Goal: Task Accomplishment & Management: Complete application form

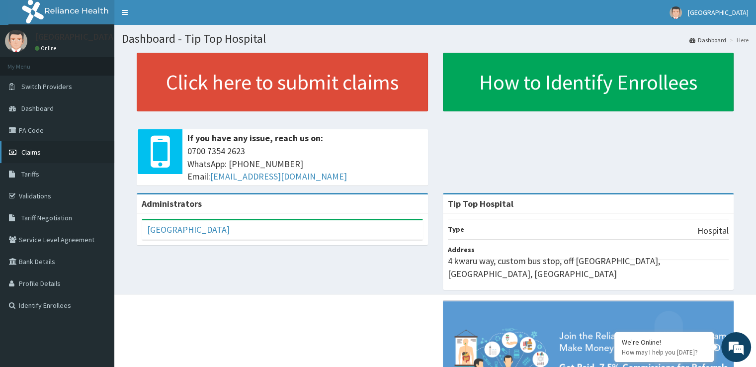
click at [44, 153] on link "Claims" at bounding box center [57, 152] width 114 height 22
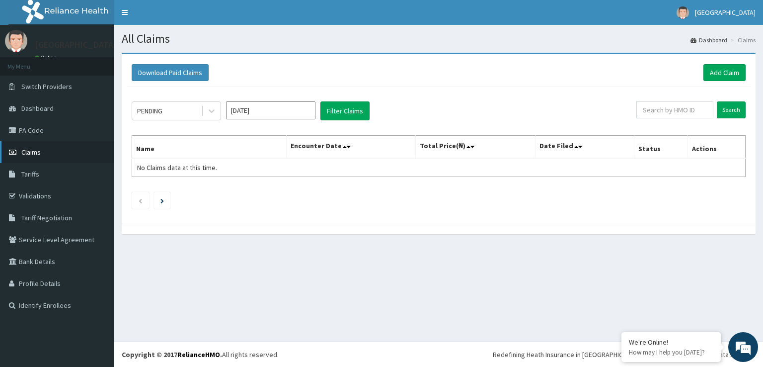
click at [32, 155] on span "Claims" at bounding box center [30, 152] width 19 height 9
click at [36, 151] on span "Claims" at bounding box center [30, 152] width 19 height 9
click at [719, 71] on link "Add Claim" at bounding box center [724, 72] width 42 height 17
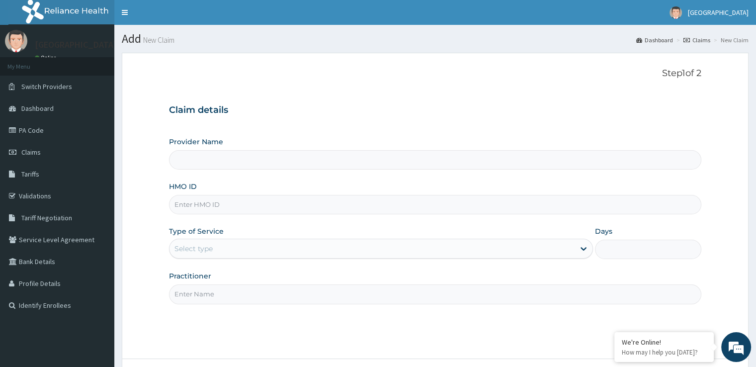
drag, startPoint x: 530, startPoint y: 13, endPoint x: 559, endPoint y: 52, distance: 49.0
click at [550, 39] on section "Add New Claim Dashboard Claims New Claim" at bounding box center [434, 35] width 641 height 20
drag, startPoint x: 293, startPoint y: 154, endPoint x: 274, endPoint y: 174, distance: 27.4
click at [292, 156] on input "Provider Name" at bounding box center [435, 159] width 532 height 19
drag, startPoint x: 234, startPoint y: 187, endPoint x: 234, endPoint y: 213, distance: 25.3
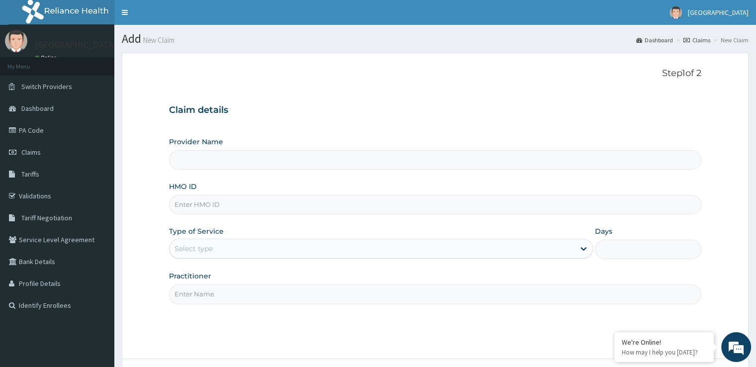
click at [235, 193] on div "HMO ID" at bounding box center [435, 197] width 532 height 33
click at [231, 213] on input "HMO ID" at bounding box center [435, 204] width 532 height 19
type input "abc/10"
type input "Tip Top Hospital"
type input "abc/10000/y"
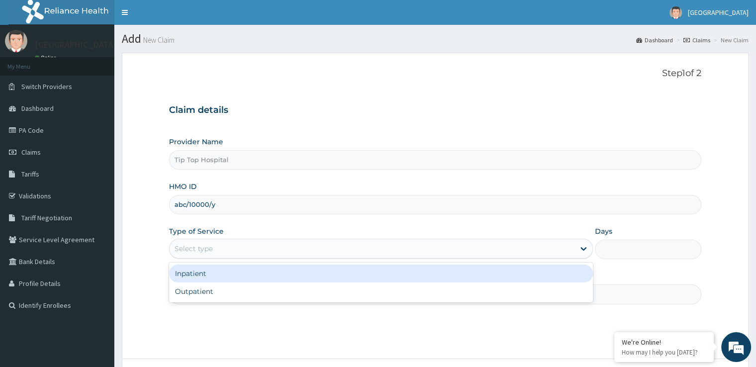
click at [238, 251] on div "Select type" at bounding box center [371, 248] width 405 height 16
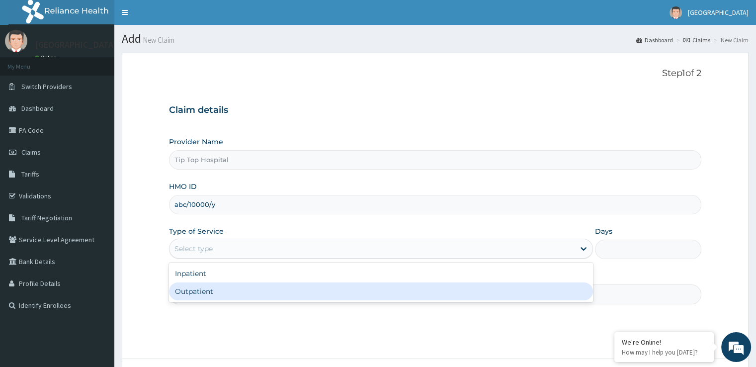
click at [221, 291] on div "Outpatient" at bounding box center [381, 291] width 424 height 18
type input "1"
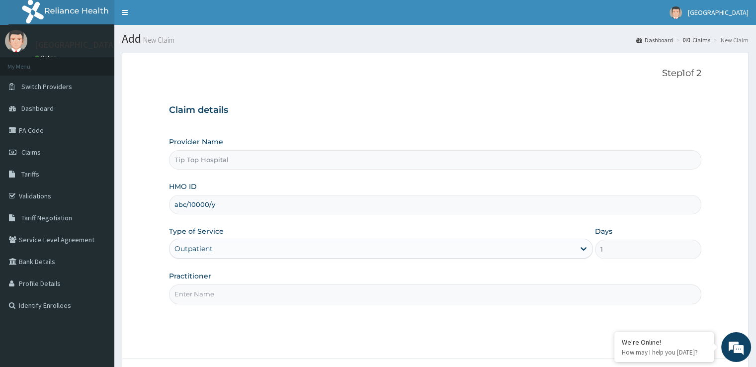
click at [221, 291] on input "Practitioner" at bounding box center [435, 293] width 532 height 19
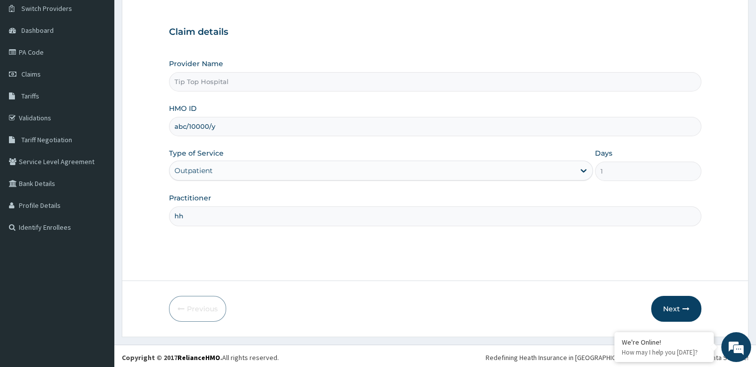
scroll to position [80, 0]
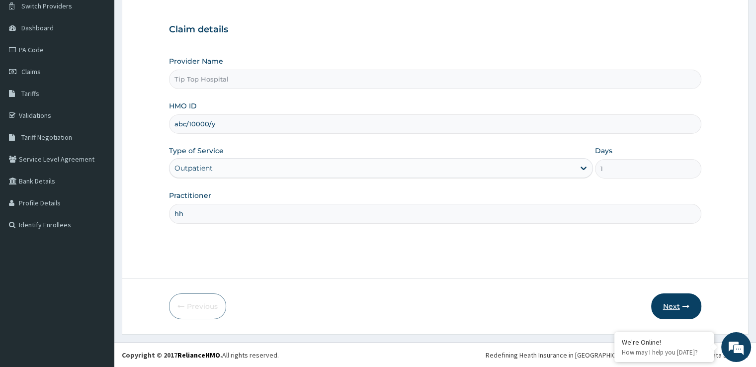
type input "hh"
click at [672, 299] on button "Next" at bounding box center [676, 306] width 50 height 26
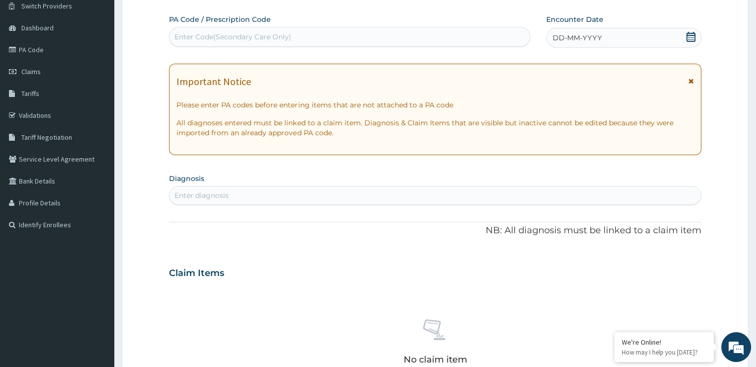
click at [199, 196] on div "Enter diagnosis" at bounding box center [201, 195] width 54 height 10
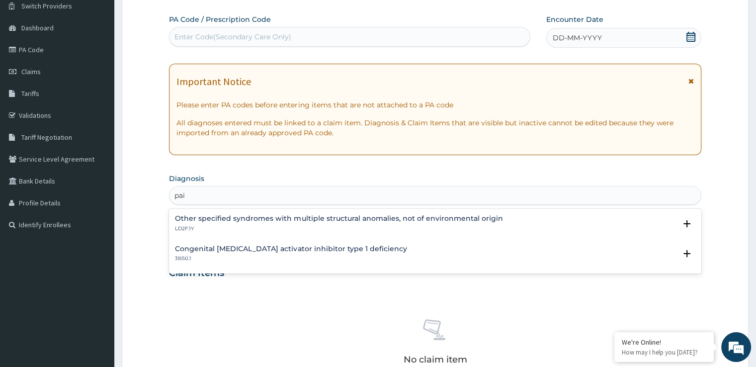
type input "pain"
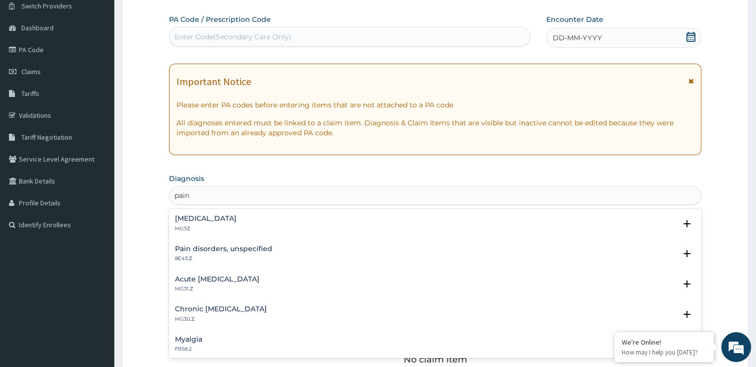
click at [218, 223] on div "Pain, unspecified MG3Z" at bounding box center [206, 223] width 62 height 17
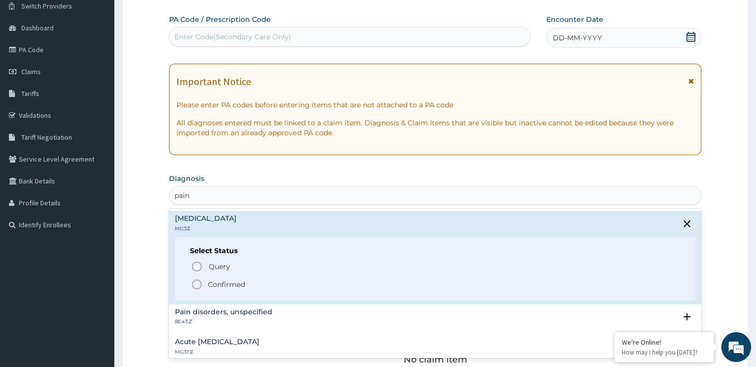
click at [217, 288] on p "Confirmed" at bounding box center [226, 284] width 37 height 10
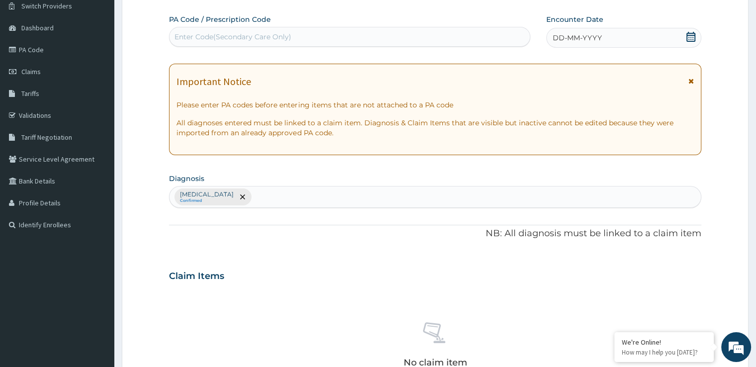
scroll to position [279, 0]
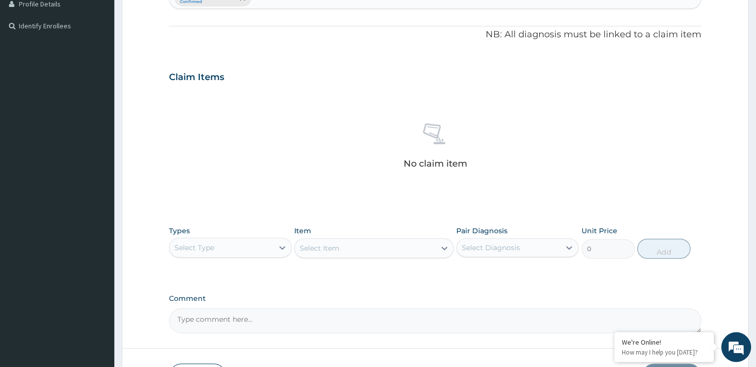
click at [223, 248] on div "Select Type" at bounding box center [220, 247] width 103 height 16
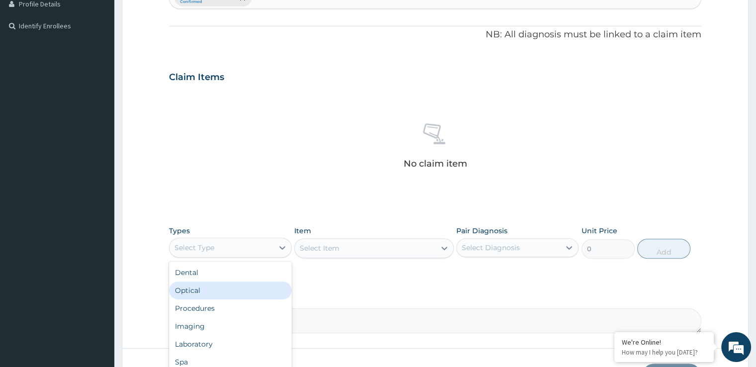
scroll to position [34, 0]
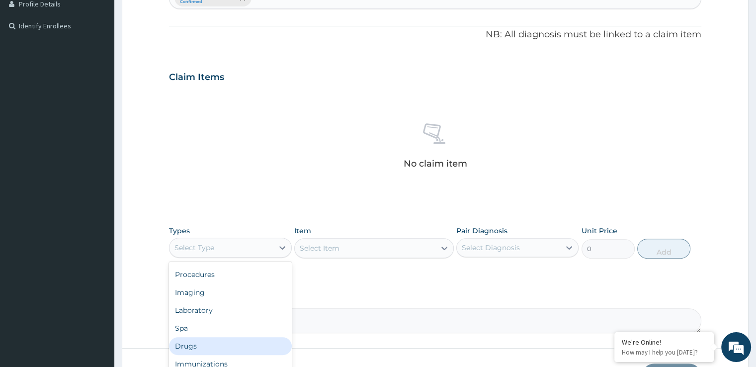
click at [213, 346] on div "Drugs" at bounding box center [230, 346] width 122 height 18
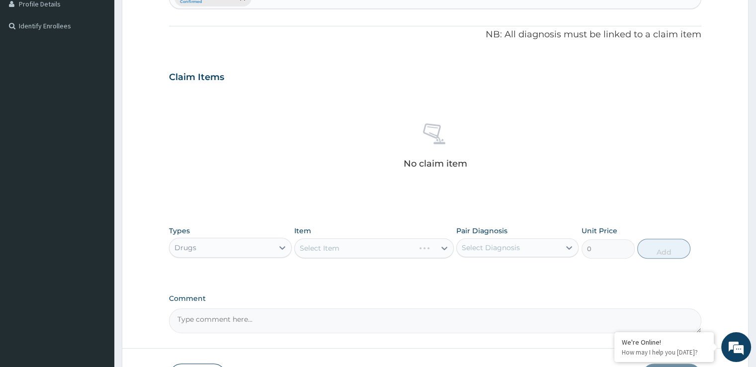
click at [358, 242] on div "Select Item" at bounding box center [373, 248] width 159 height 20
click at [198, 245] on div "Drugs" at bounding box center [220, 247] width 103 height 16
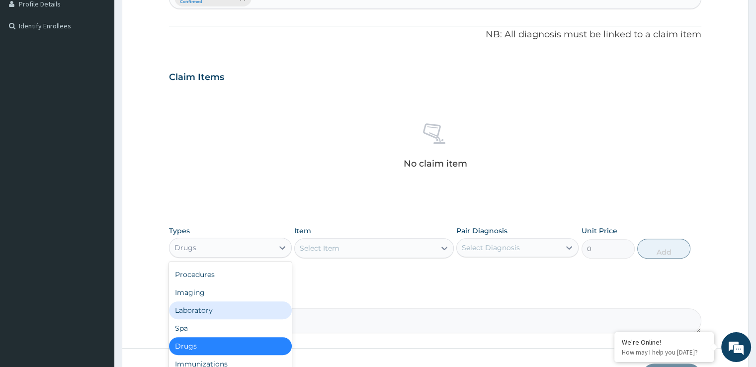
click at [223, 314] on div "Laboratory" at bounding box center [230, 310] width 122 height 18
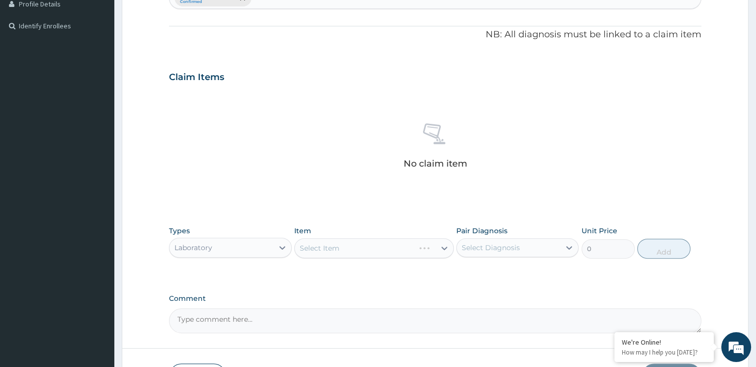
click at [344, 245] on div "Select Item" at bounding box center [373, 248] width 159 height 20
click at [353, 248] on div "Select Item" at bounding box center [365, 248] width 141 height 16
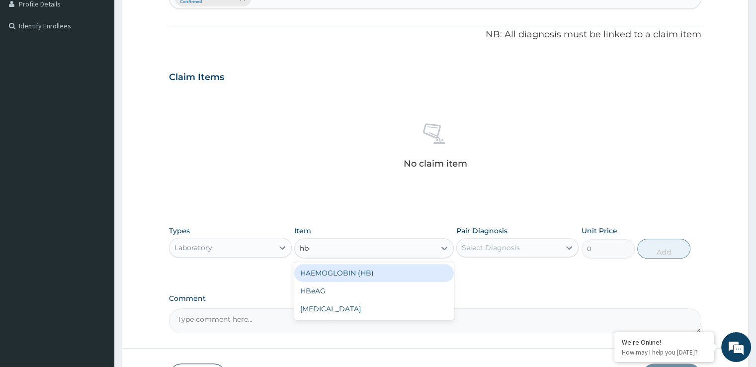
type input "hba"
click at [358, 282] on div "HbA1C" at bounding box center [373, 273] width 159 height 22
click at [361, 278] on div "HbA1C" at bounding box center [373, 273] width 159 height 18
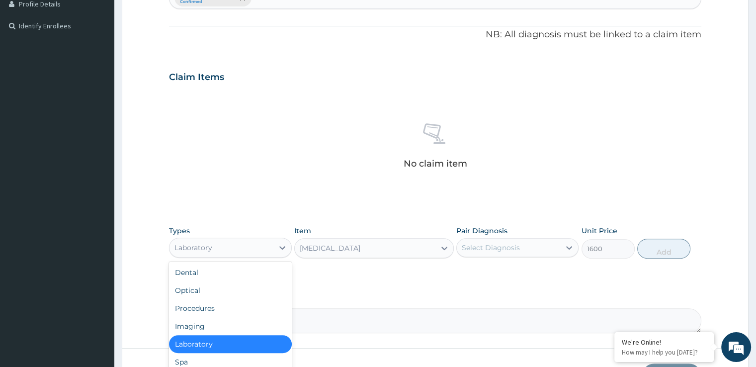
click at [241, 246] on div "Laboratory" at bounding box center [220, 247] width 103 height 16
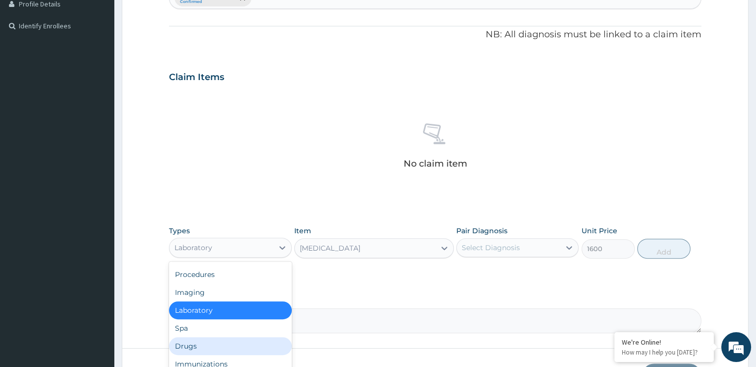
drag, startPoint x: 207, startPoint y: 339, endPoint x: 216, endPoint y: 334, distance: 10.9
click at [208, 340] on div "Drugs" at bounding box center [230, 346] width 122 height 18
type input "0"
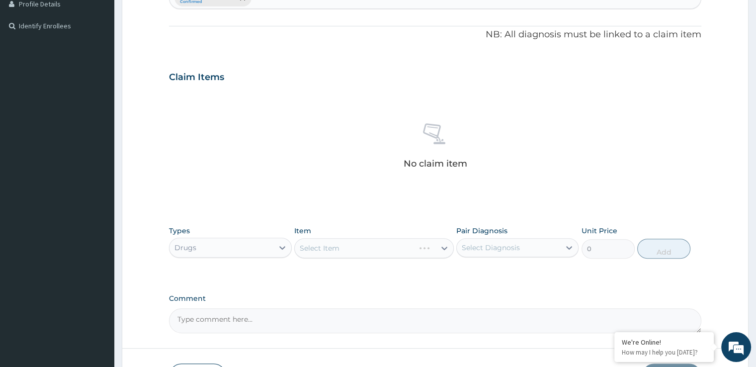
click at [361, 241] on div "Select Item" at bounding box center [373, 248] width 159 height 20
click at [424, 246] on div "Select Item" at bounding box center [373, 248] width 159 height 20
click at [369, 249] on div "Select Item" at bounding box center [365, 248] width 141 height 16
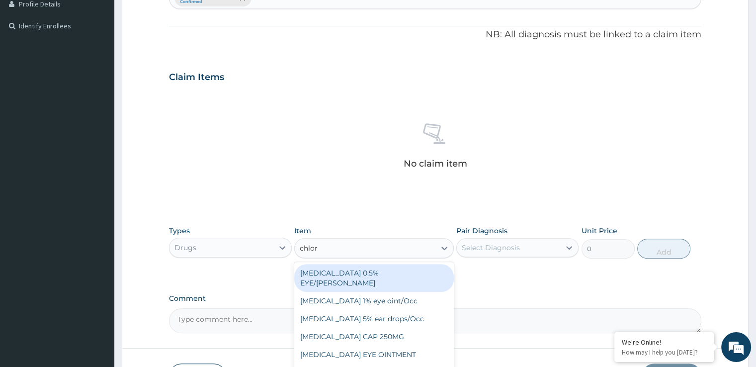
type input "chloro"
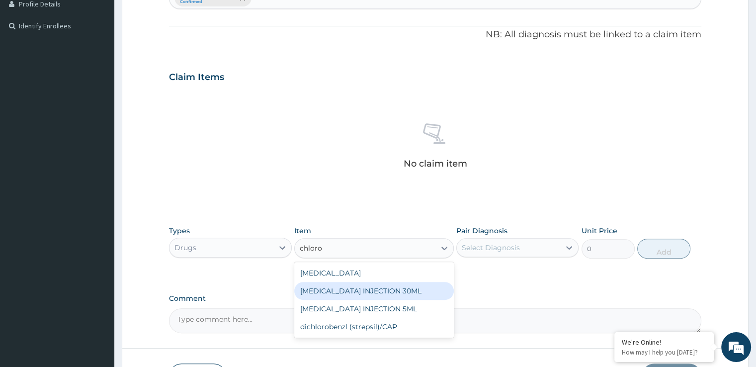
click at [396, 292] on div "CHLOROQUINE INJECTION 30ML" at bounding box center [373, 291] width 159 height 18
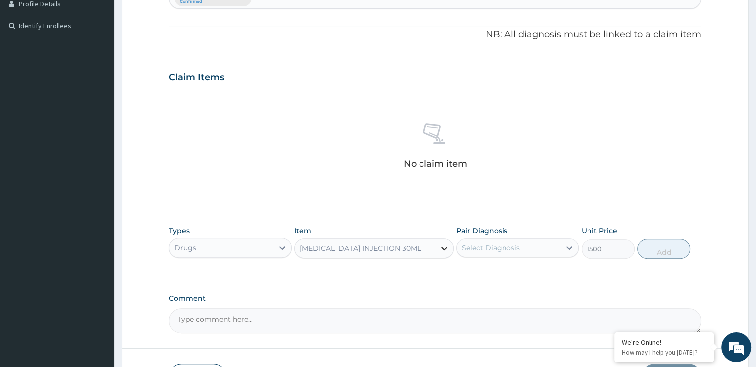
click at [444, 247] on icon at bounding box center [444, 247] width 6 height 3
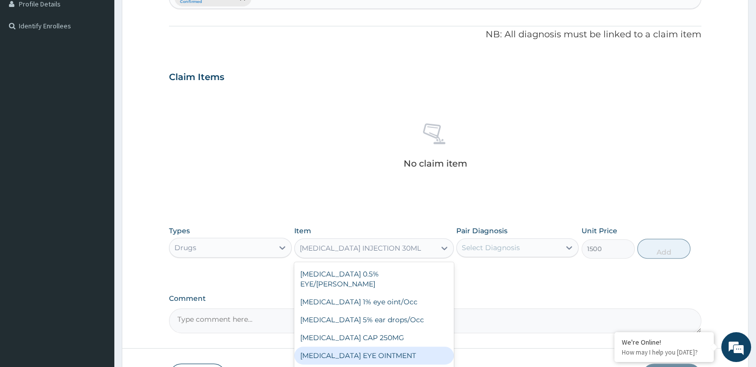
scroll to position [8427, 0]
type input "600"
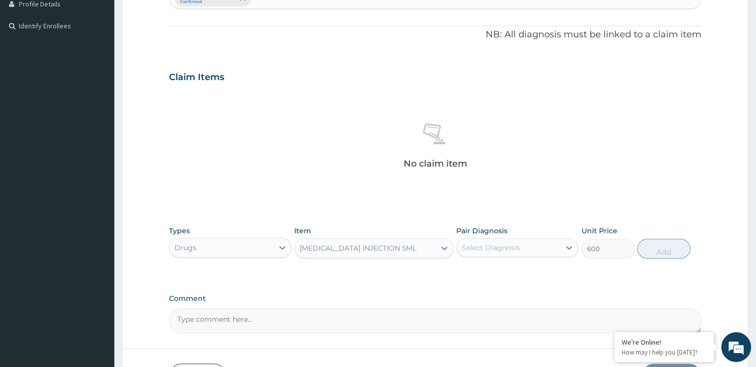
click at [425, 242] on div "CHLOROQUINE INJECTION 5ML" at bounding box center [365, 248] width 141 height 16
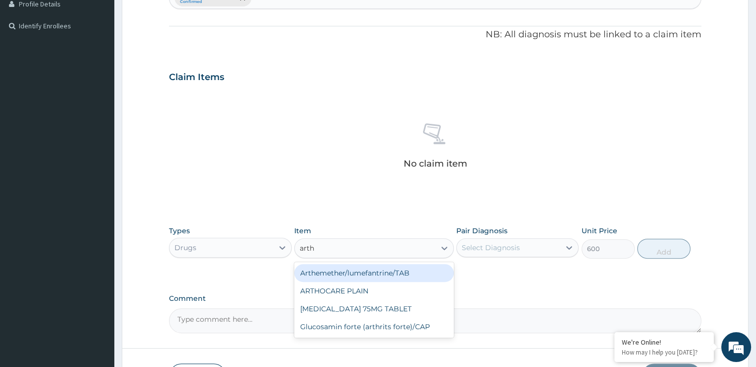
scroll to position [0, 0]
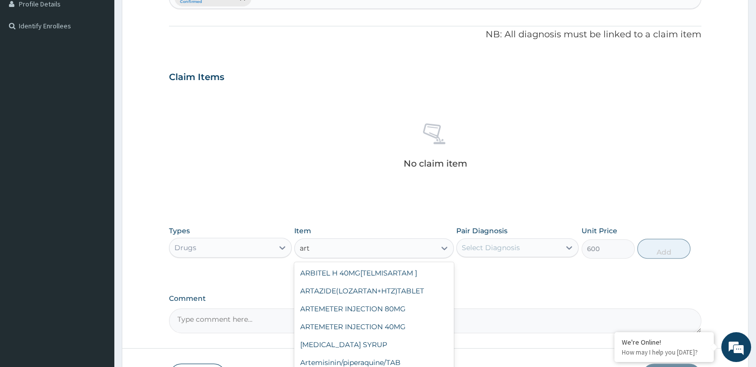
type input "arte"
click at [360, 267] on div "ARTEMETER INJECTION 80MG" at bounding box center [373, 273] width 159 height 18
type input "525"
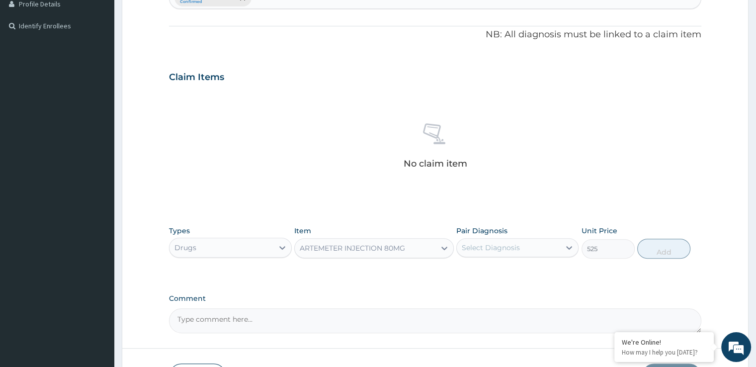
click at [376, 249] on div "ARTEMETER INJECTION 80MG" at bounding box center [352, 248] width 105 height 10
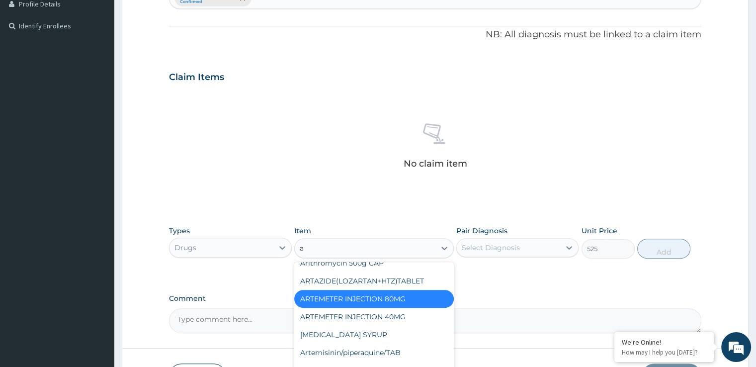
scroll to position [2255, 0]
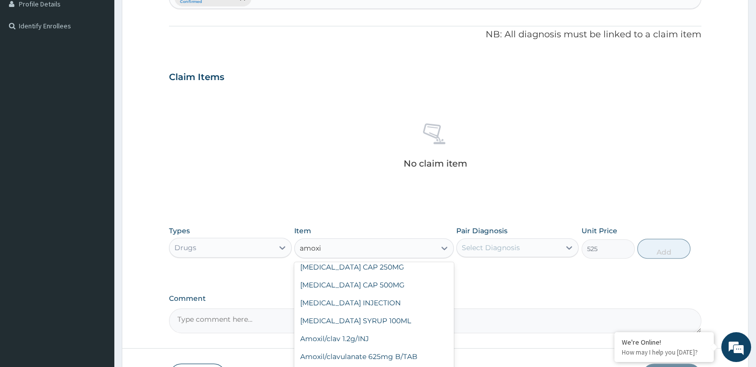
type input "amoxil"
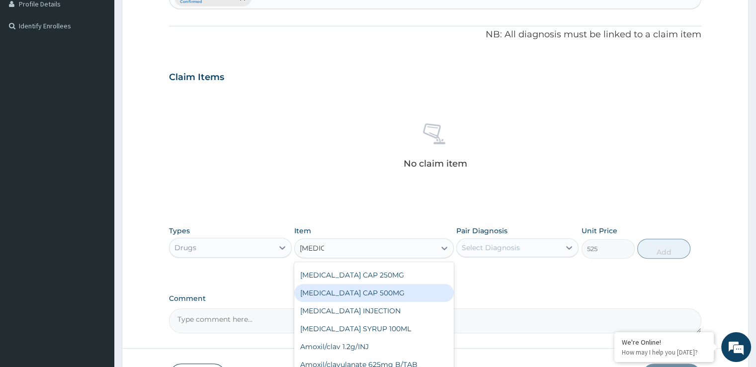
click at [374, 287] on div "AMOXIL CAP 500MG" at bounding box center [373, 293] width 159 height 18
type input "95"
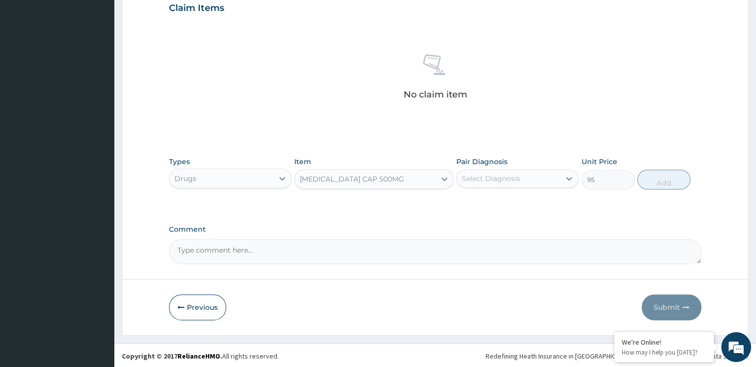
scroll to position [349, 0]
click at [379, 176] on div "AMOXIL CAP 500MG" at bounding box center [365, 178] width 141 height 16
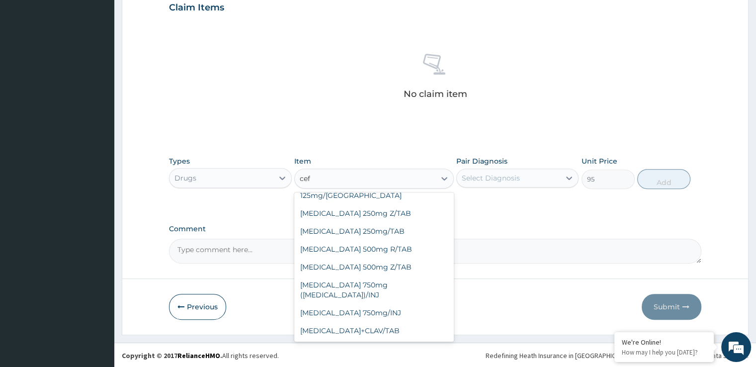
scroll to position [127, 0]
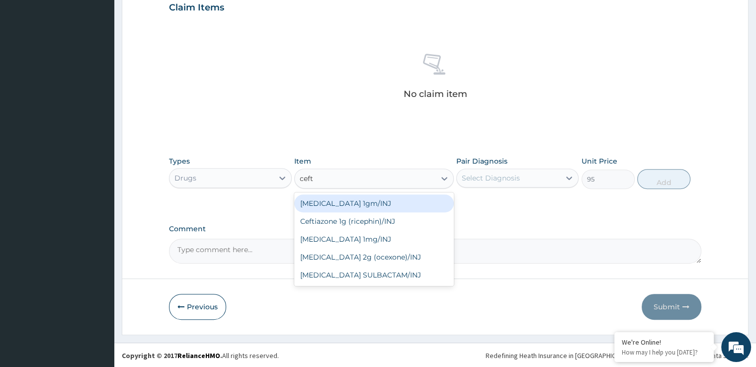
type input "ceftr"
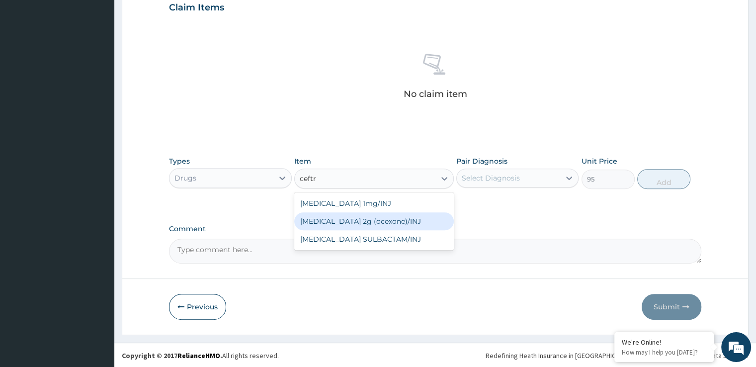
click at [362, 212] on div "Ceftriaxone 2g (ocexone)/INJ" at bounding box center [373, 221] width 159 height 18
type input "2500"
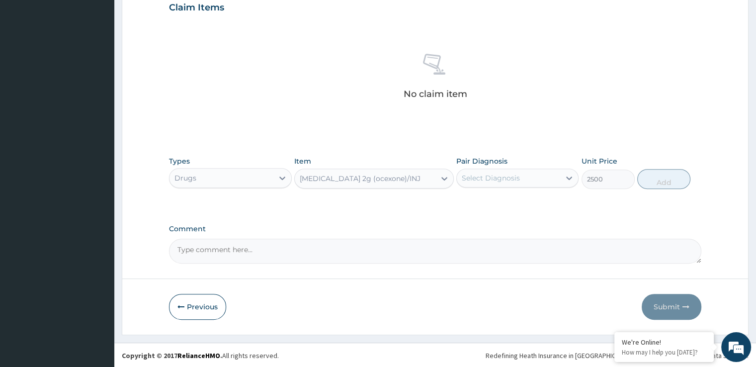
click at [432, 175] on div "Ceftriaxone 2g (ocexone)/INJ" at bounding box center [365, 178] width 141 height 16
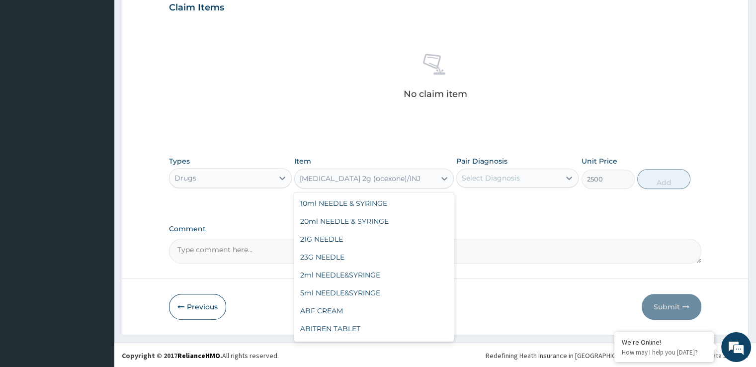
scroll to position [7863, 0]
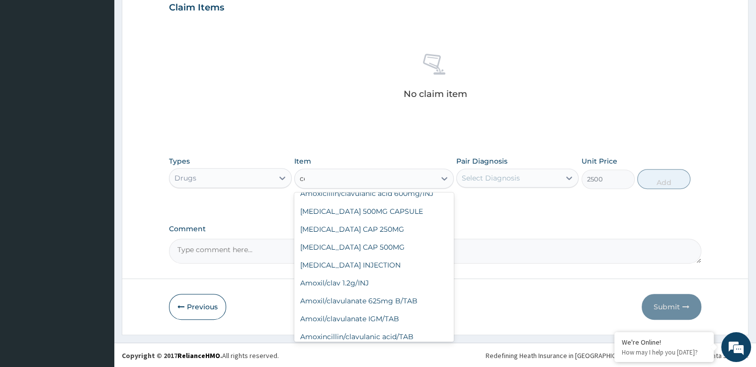
type input "cef"
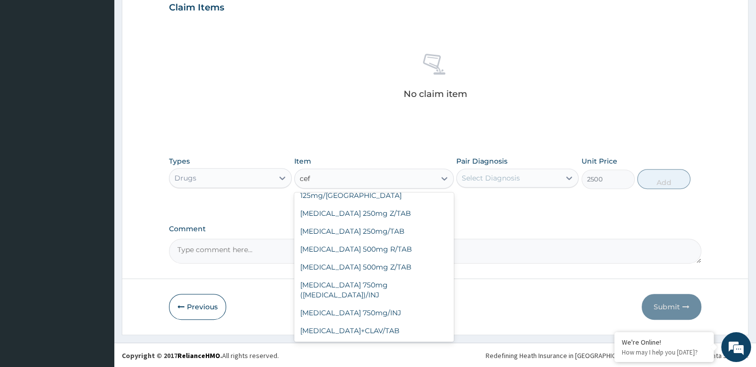
scroll to position [181, 0]
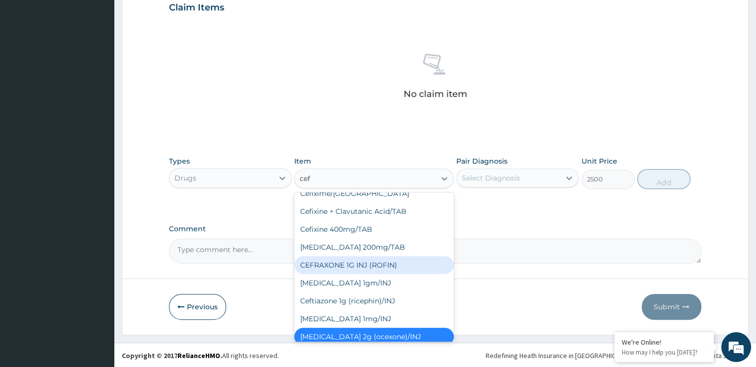
click at [374, 262] on div "CEFRAXONE 1G INJ (ROFIN)" at bounding box center [373, 265] width 159 height 18
type input "900"
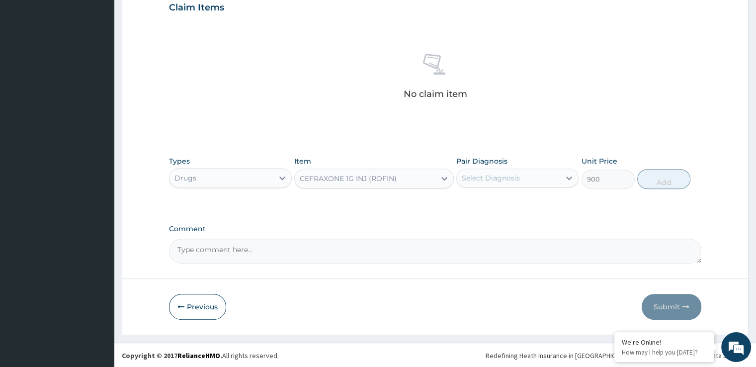
click at [407, 179] on div "CEFRAXONE 1G INJ (ROFIN)" at bounding box center [365, 178] width 141 height 16
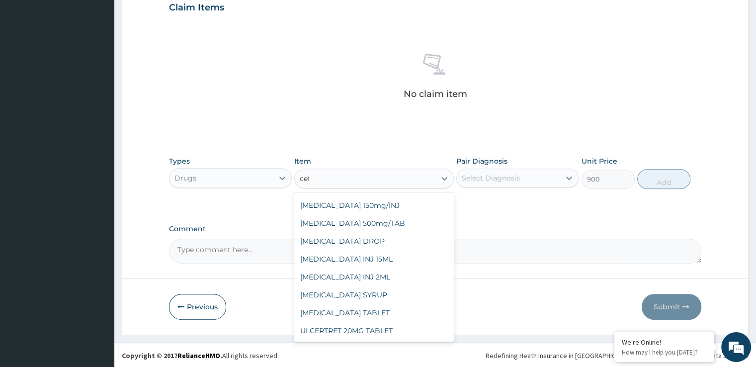
scroll to position [109, 0]
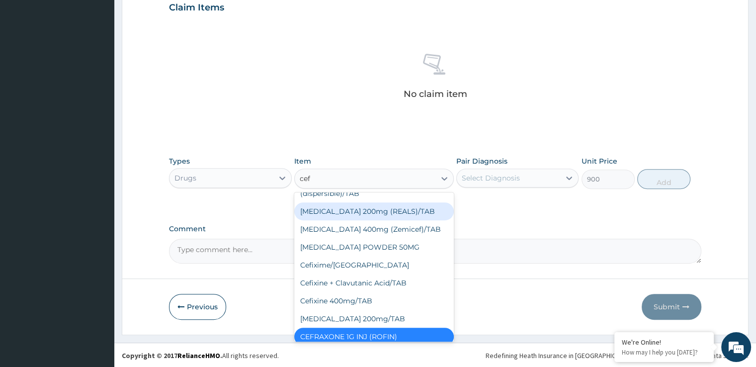
type input "ceft"
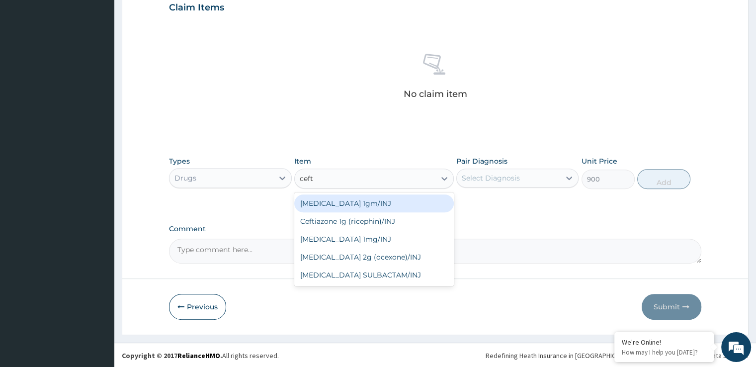
scroll to position [0, 0]
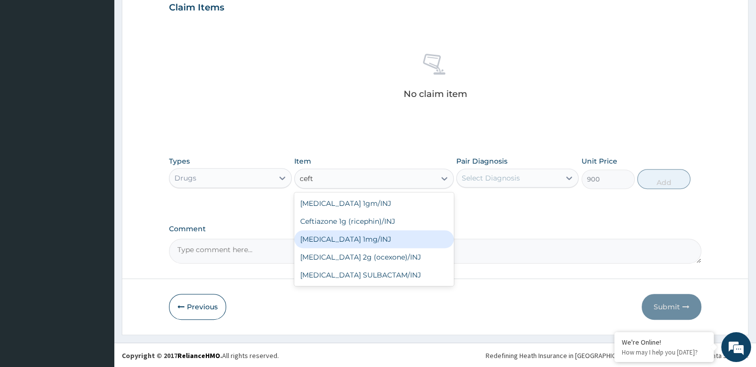
click at [350, 237] on div "Ceftriaxone 1mg/INJ" at bounding box center [373, 239] width 159 height 18
type input "1875"
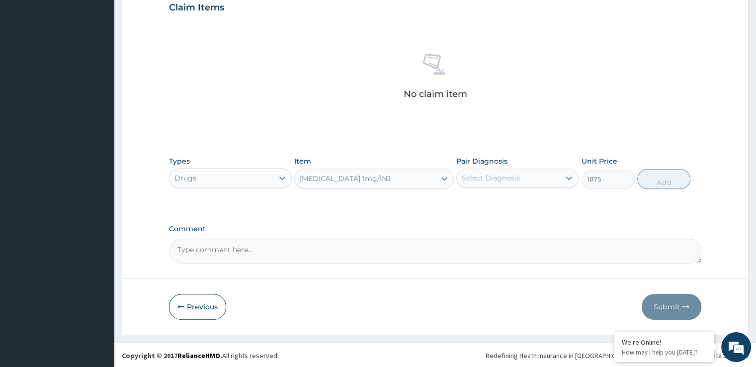
click at [352, 185] on div "Ceftriaxone 1mg/INJ" at bounding box center [365, 178] width 141 height 16
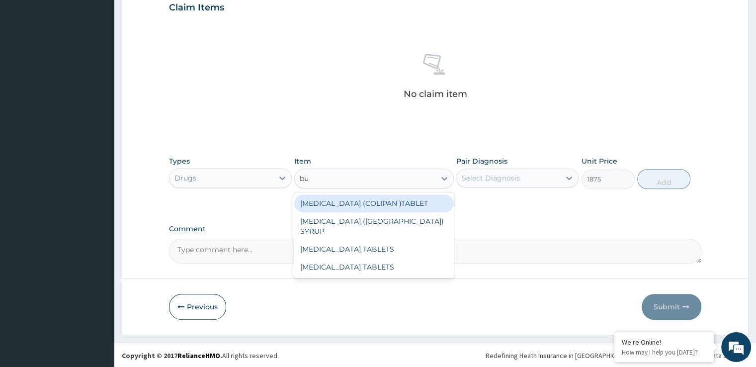
type input "b"
type input "cimeti"
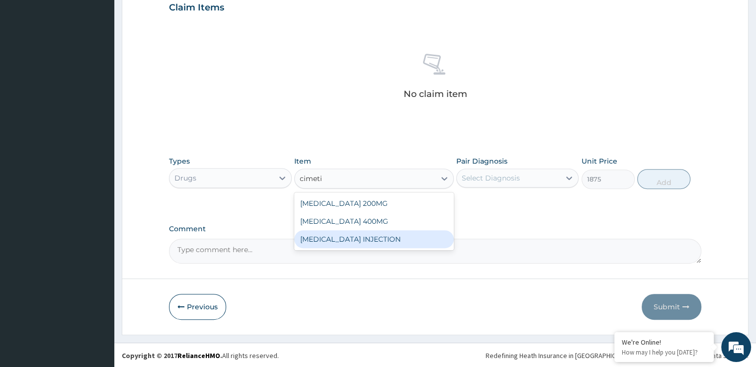
click at [370, 244] on div "CIMETIDINE INJECTION" at bounding box center [373, 239] width 159 height 18
type input "525"
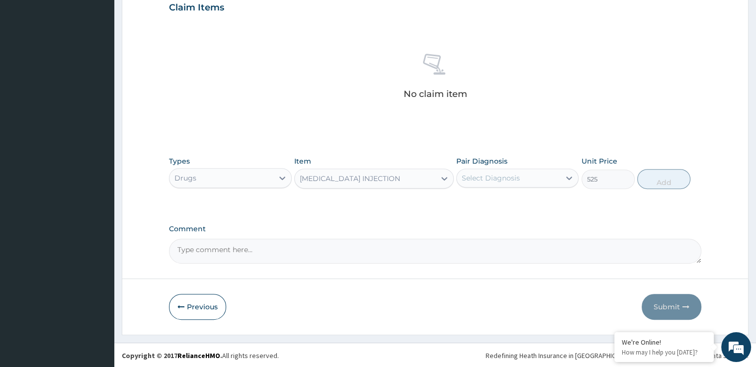
click at [399, 179] on div "CIMETIDINE INJECTION" at bounding box center [365, 178] width 141 height 16
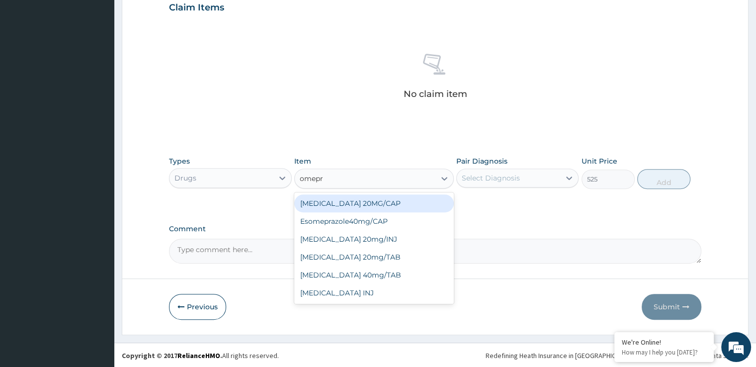
type input "omepra"
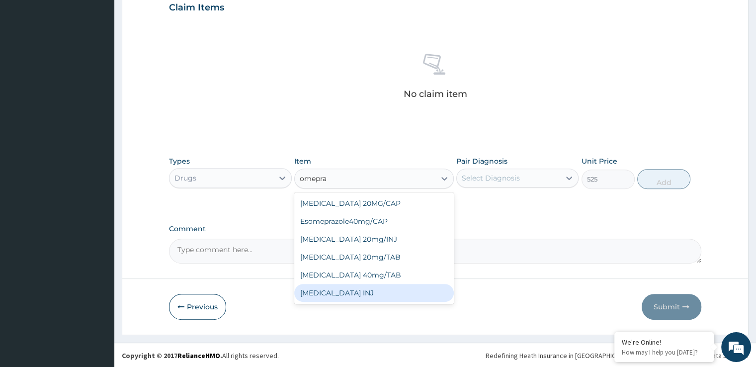
click at [354, 295] on div "OMEPRAZOLE INJ" at bounding box center [373, 293] width 159 height 18
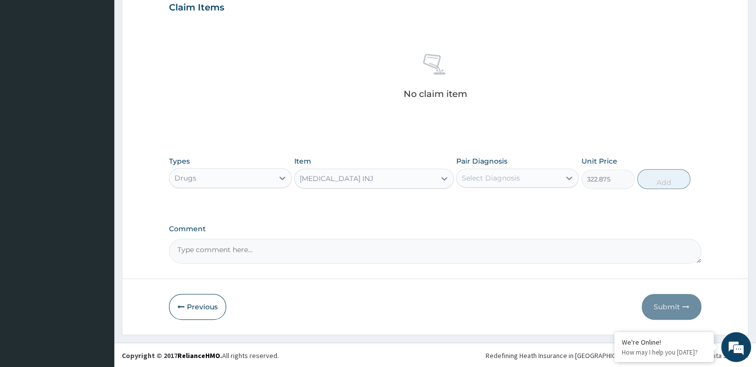
click at [367, 176] on div "OMEPRAZOLE INJ" at bounding box center [365, 178] width 141 height 16
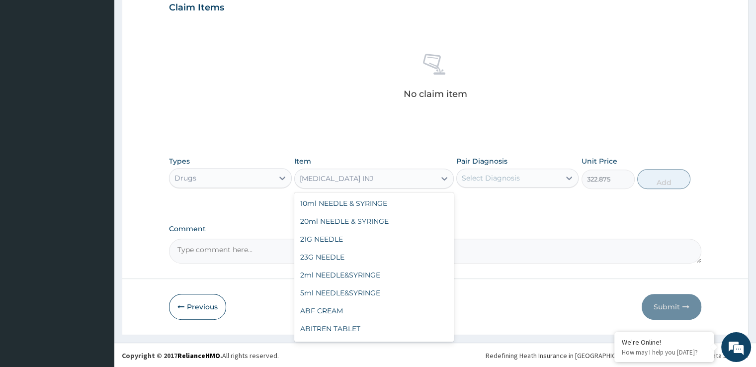
scroll to position [16069, 0]
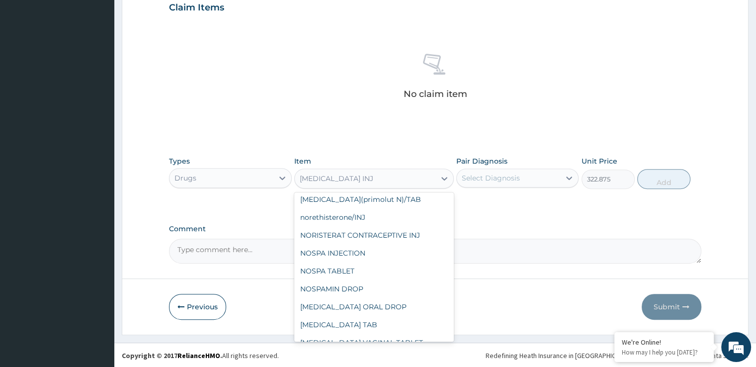
type input "630"
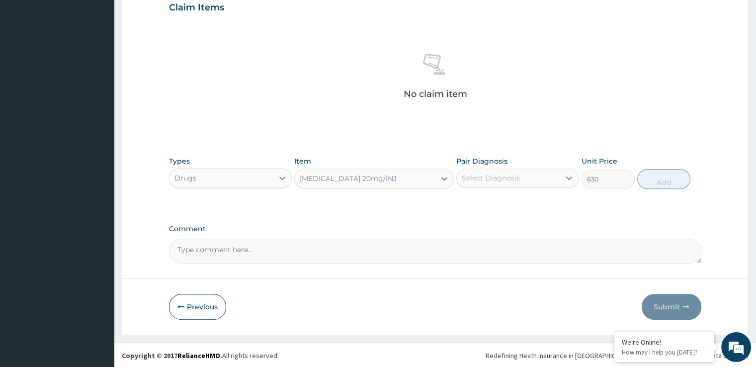
click at [409, 179] on div "Omeprazole 20mg/INJ" at bounding box center [365, 178] width 141 height 16
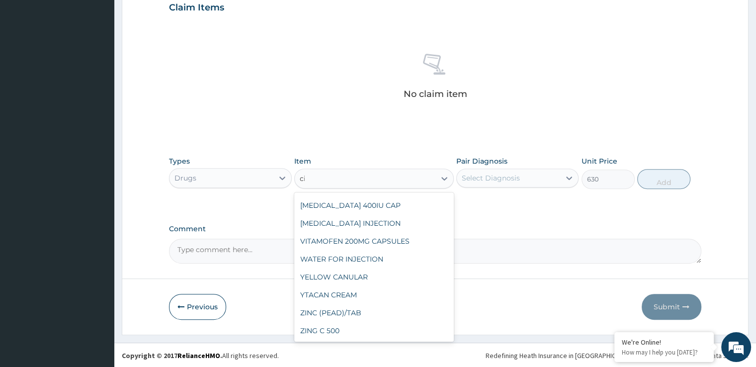
scroll to position [1379, 0]
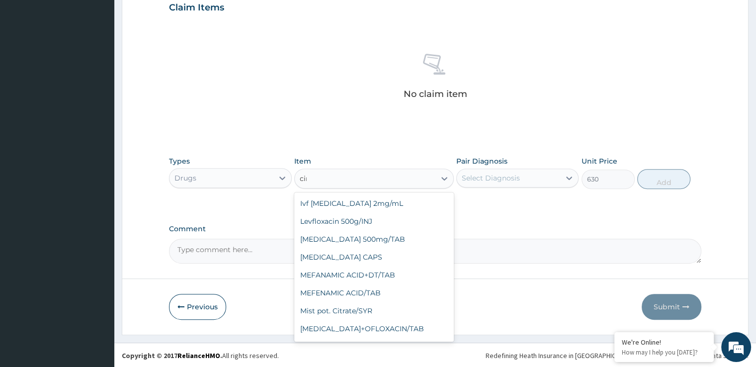
type input "cime"
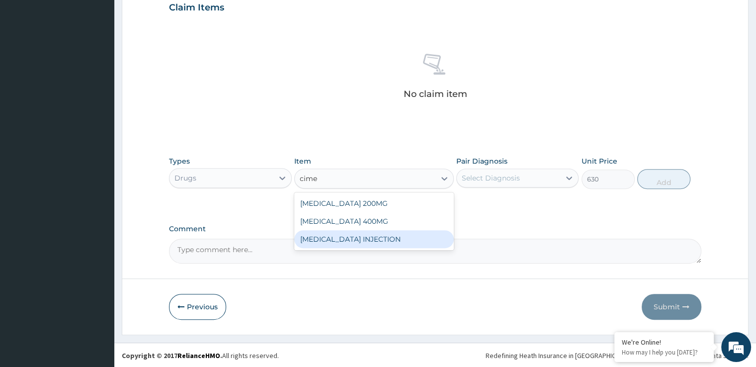
click at [387, 233] on div "CIMETIDINE INJECTION" at bounding box center [373, 239] width 159 height 18
type input "525"
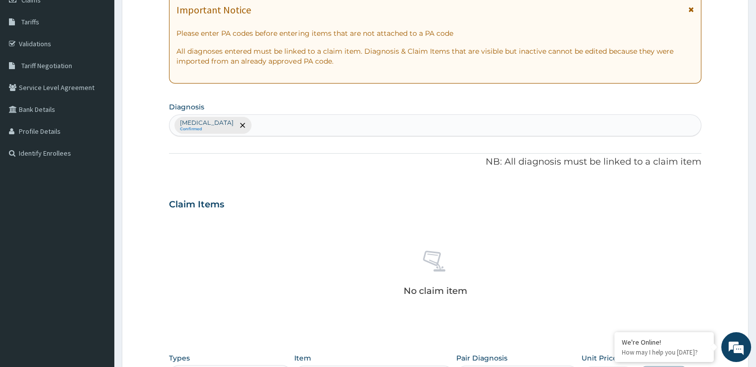
scroll to position [150, 0]
